Goal: Information Seeking & Learning: Check status

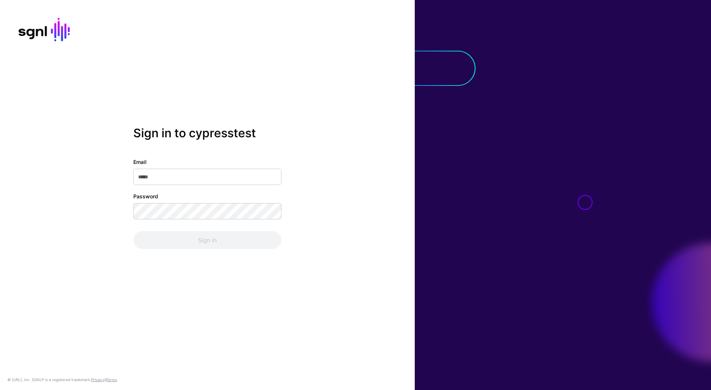
click at [212, 171] on input "Email" at bounding box center [207, 177] width 148 height 16
type input "**********"
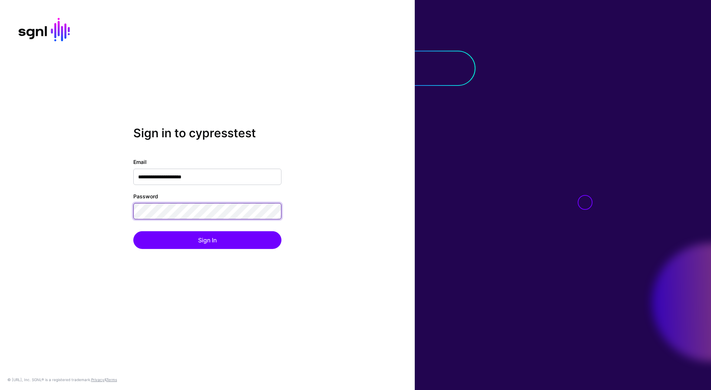
click at [133, 231] on button "Sign In" at bounding box center [207, 240] width 148 height 18
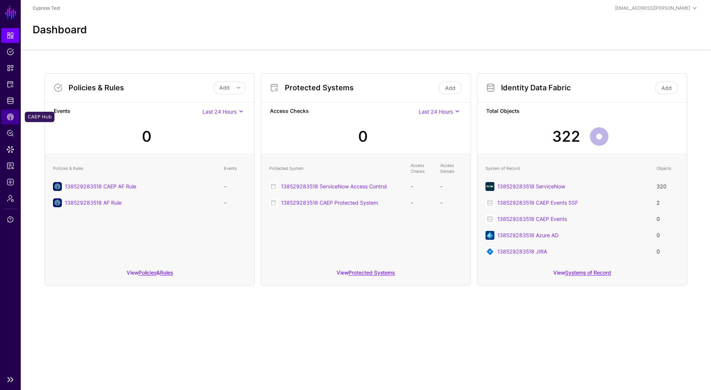
click at [11, 122] on link "CAEP Hub" at bounding box center [10, 117] width 18 height 15
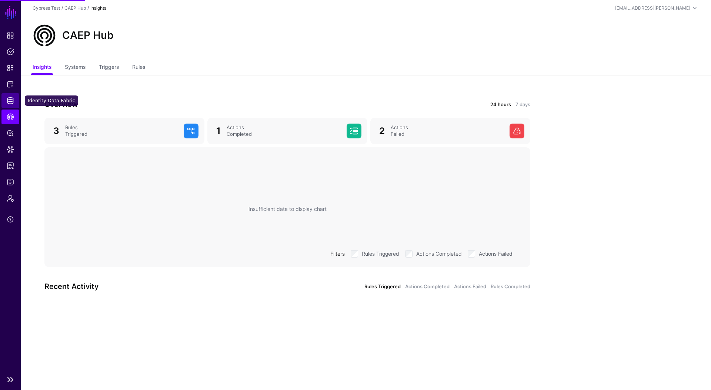
click at [11, 98] on span "Identity Data Fabric" at bounding box center [10, 100] width 7 height 7
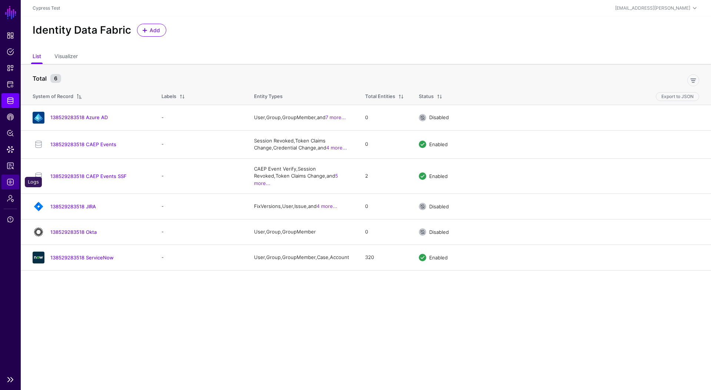
click at [13, 179] on span "Logs" at bounding box center [10, 181] width 7 height 7
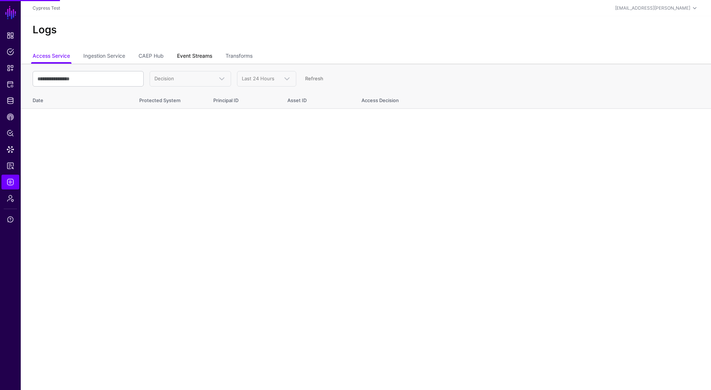
click at [181, 63] on link "Event Streams" at bounding box center [194, 57] width 35 height 14
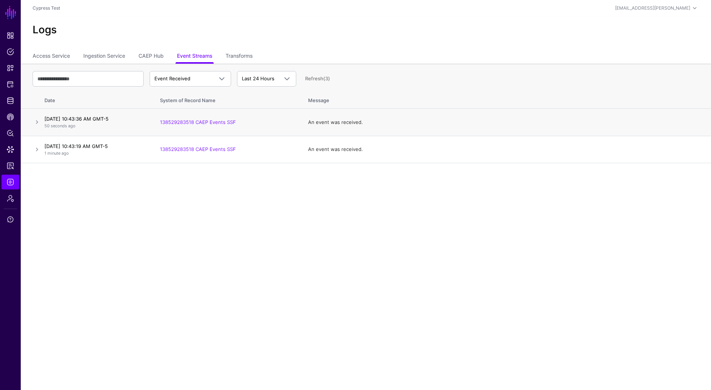
click at [106, 119] on h4 "[DATE] 10:43:36 AM GMT-5" at bounding box center [94, 118] width 101 height 7
click at [36, 122] on link at bounding box center [37, 122] width 9 height 9
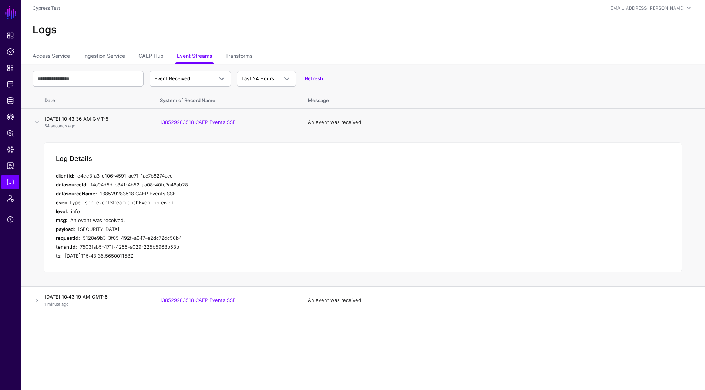
drag, startPoint x: 149, startPoint y: 317, endPoint x: 78, endPoint y: 230, distance: 112.4
click at [78, 230] on div "[SECURITY_DATA]" at bounding box center [215, 229] width 274 height 9
copy div "[SECURITY_DATA]"
